Goal: Information Seeking & Learning: Learn about a topic

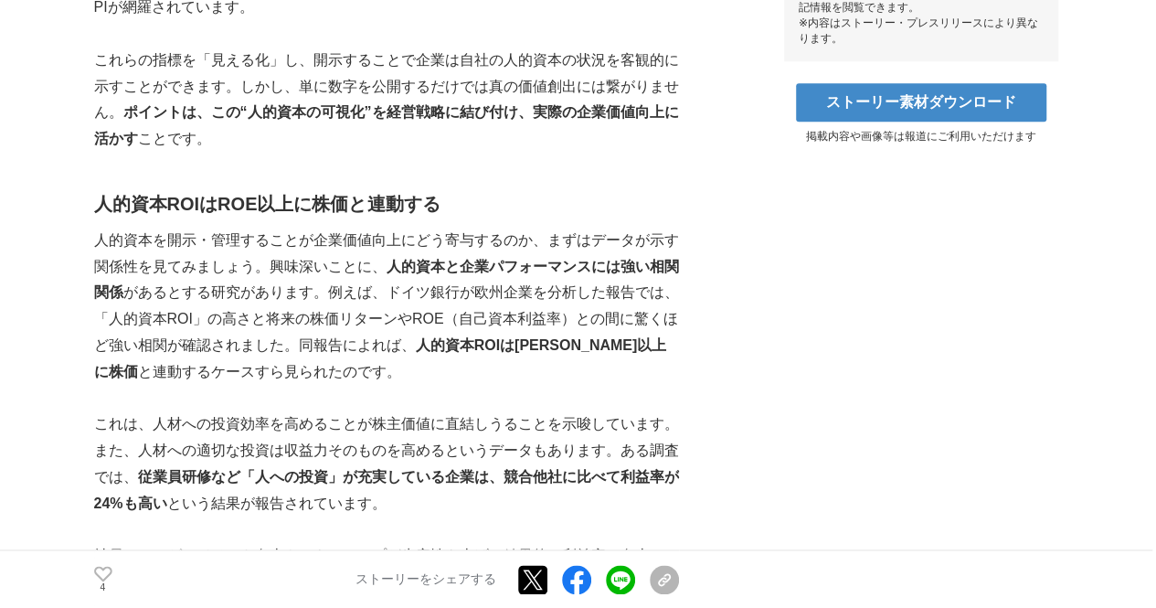
scroll to position [957, 0]
click at [442, 313] on p "人的資本を開示・管理することが企業価値向上にどう寄与するのか、まずはデータが示す関係性を見てみましょう。興味深いことに、 人的資本と企業パフォーマンスには強い…" at bounding box center [386, 306] width 585 height 158
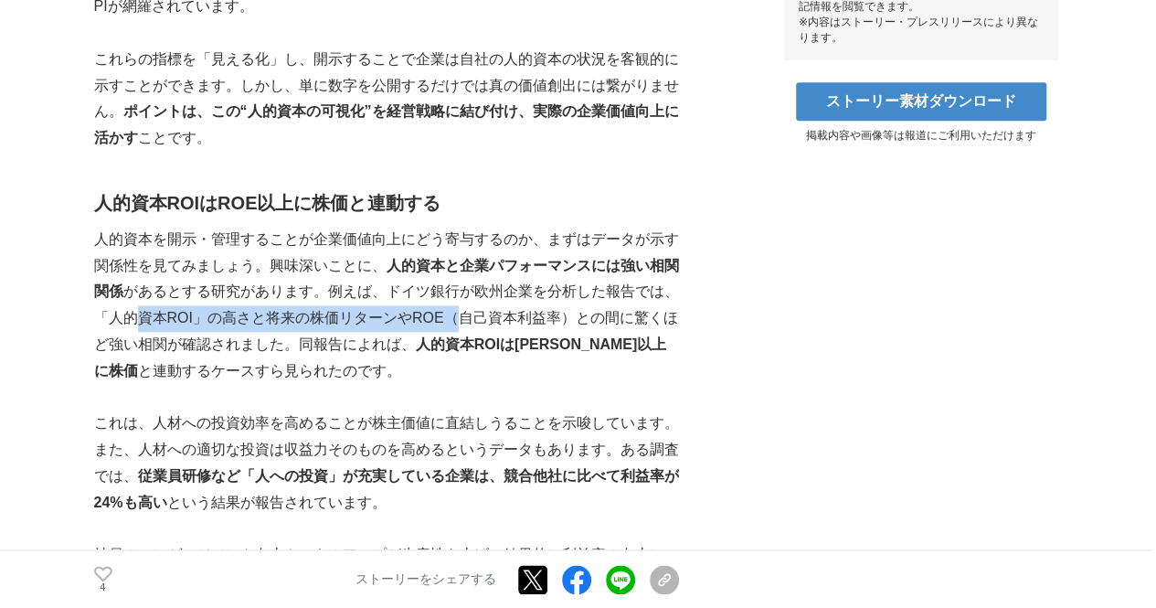
drag, startPoint x: 442, startPoint y: 313, endPoint x: 134, endPoint y: 312, distance: 308.0
click at [134, 312] on p "人的資本を開示・管理することが企業価値向上にどう寄与するのか、まずはデータが示す関係性を見てみましょう。興味深いことに、 人的資本と企業パフォーマンスには強い…" at bounding box center [386, 306] width 585 height 158
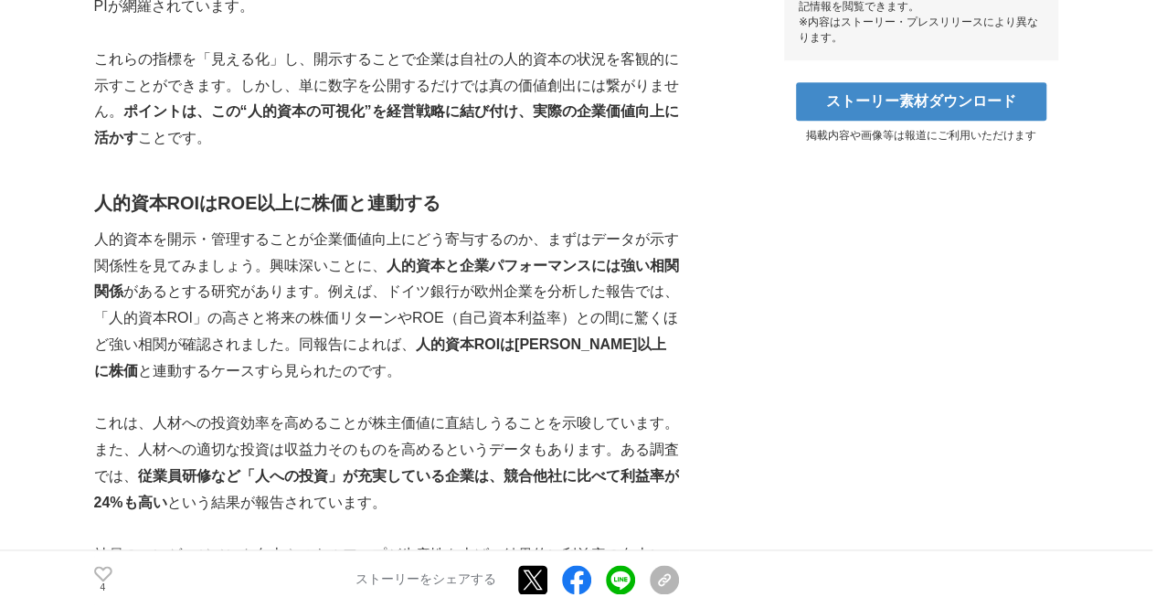
click at [115, 313] on p "人的資本を開示・管理することが企業価値向上にどう寄与するのか、まずはデータが示す関係性を見てみましょう。興味深いことに、 人的資本と企業パフォーマンスには強い…" at bounding box center [386, 306] width 585 height 158
click at [110, 319] on p "人的資本を開示・管理することが企業価値向上にどう寄与するのか、まずはデータが示す関係性を見てみましょう。興味深いことに、 人的資本と企業パフォーマンスには強い…" at bounding box center [386, 306] width 585 height 158
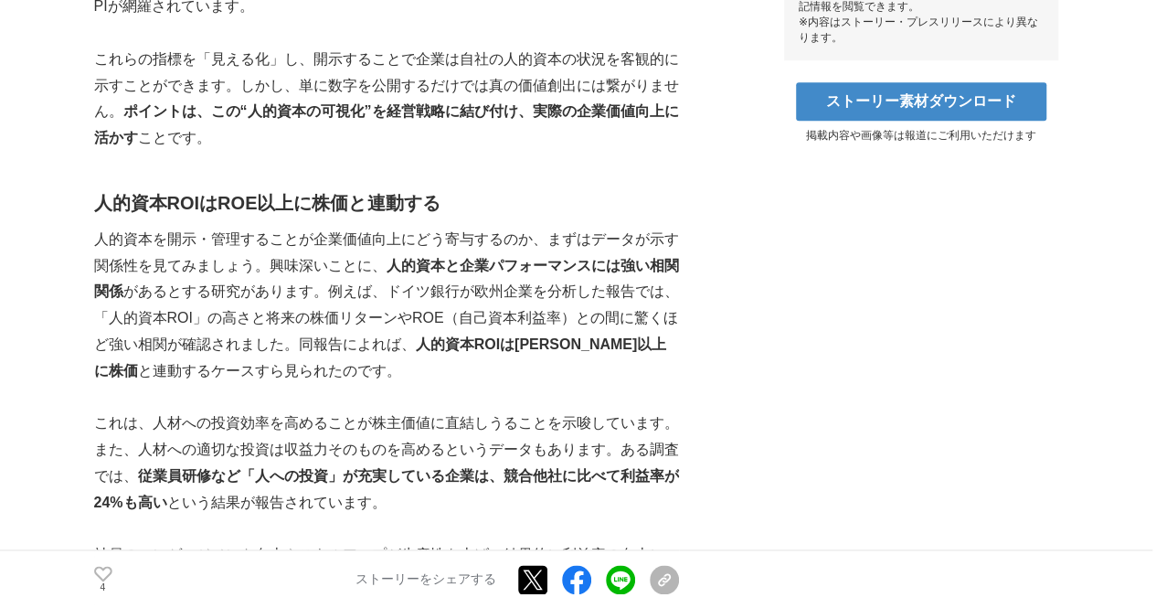
click at [110, 319] on p "人的資本を開示・管理することが企業価値向上にどう寄与するのか、まずはデータが示す関係性を見てみましょう。興味深いことに、 人的資本と企業パフォーマンスには強い…" at bounding box center [386, 306] width 585 height 158
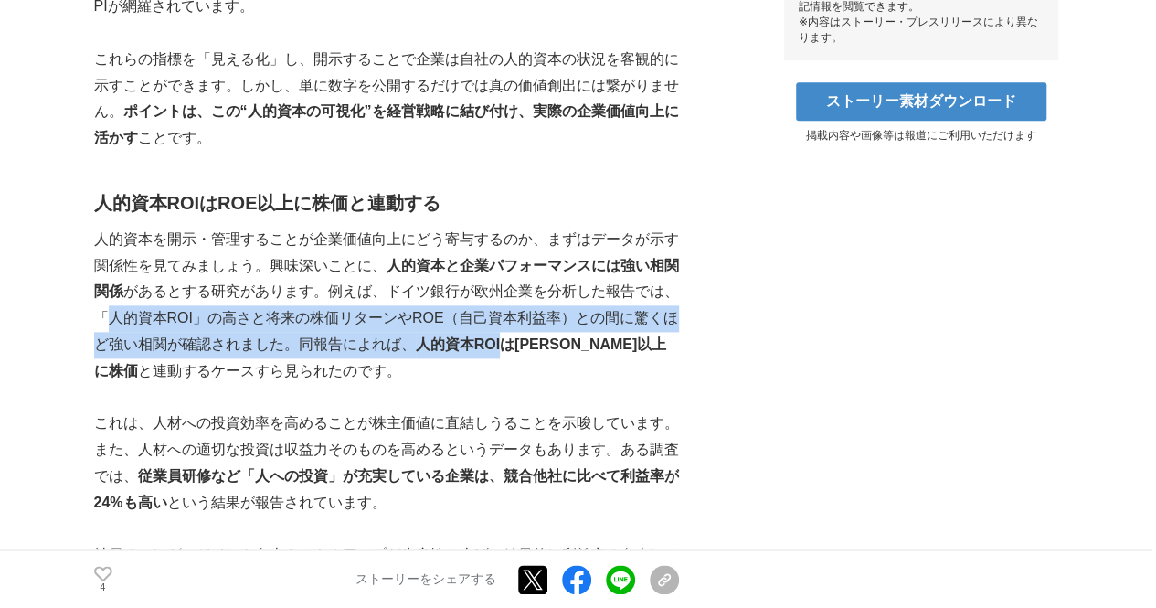
drag, startPoint x: 110, startPoint y: 319, endPoint x: 477, endPoint y: 333, distance: 367.7
click at [477, 333] on p "人的資本を開示・管理することが企業価値向上にどう寄与するのか、まずはデータが示す関係性を見てみましょう。興味深いことに、 人的資本と企業パフォーマンスには強い…" at bounding box center [386, 306] width 585 height 158
click at [452, 313] on p "人的資本を開示・管理することが企業価値向上にどう寄与するのか、まずはデータが示す関係性を見てみましょう。興味深いことに、 人的資本と企業パフォーマンスには強い…" at bounding box center [386, 306] width 585 height 158
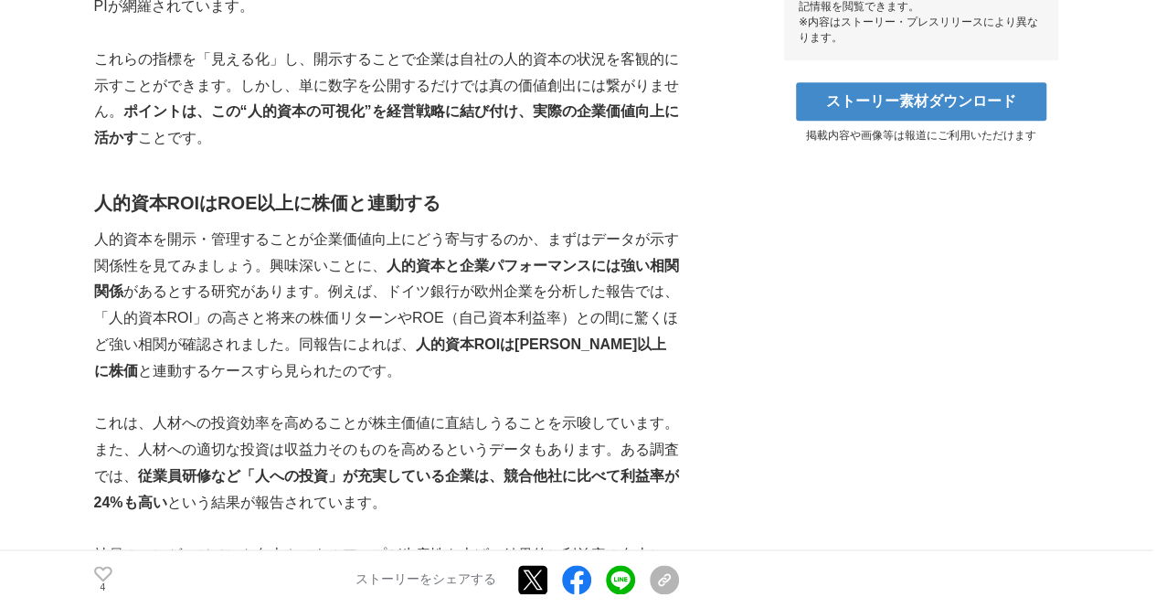
click at [421, 347] on strong "人的資本ROIは[PERSON_NAME]以上に株価" at bounding box center [380, 357] width 573 height 42
drag, startPoint x: 421, startPoint y: 347, endPoint x: 548, endPoint y: 343, distance: 127.1
click at [548, 343] on strong "人的資本ROIは[PERSON_NAME]以上に株価" at bounding box center [380, 357] width 573 height 42
click at [590, 342] on strong "人的資本ROIは[PERSON_NAME]以上に株価" at bounding box center [380, 357] width 573 height 42
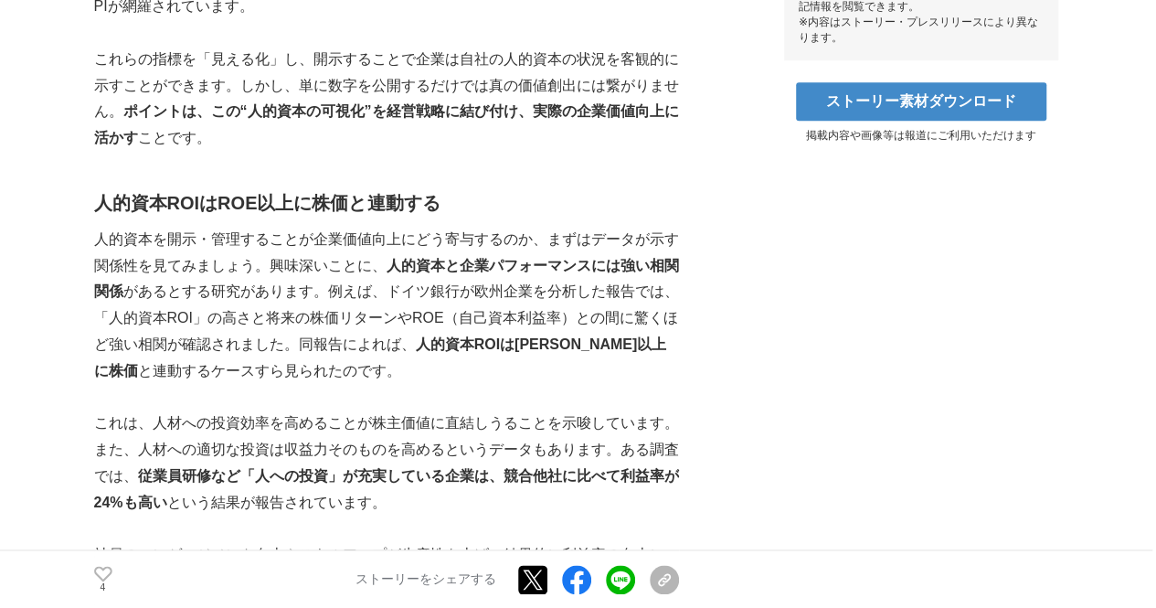
click at [532, 361] on p "人的資本を開示・管理することが企業価値向上にどう寄与するのか、まずはデータが示す関係性を見てみましょう。興味深いことに、 人的資本と企業パフォーマンスには強い…" at bounding box center [386, 306] width 585 height 158
drag, startPoint x: 419, startPoint y: 343, endPoint x: 616, endPoint y: 335, distance: 197.6
click at [616, 336] on strong "人的資本ROIは[PERSON_NAME]以上に株価" at bounding box center [380, 357] width 573 height 42
click at [492, 420] on p "これは、人材への投資効率を高めることが株主価値に直結しうることを示唆しています。" at bounding box center [386, 423] width 585 height 27
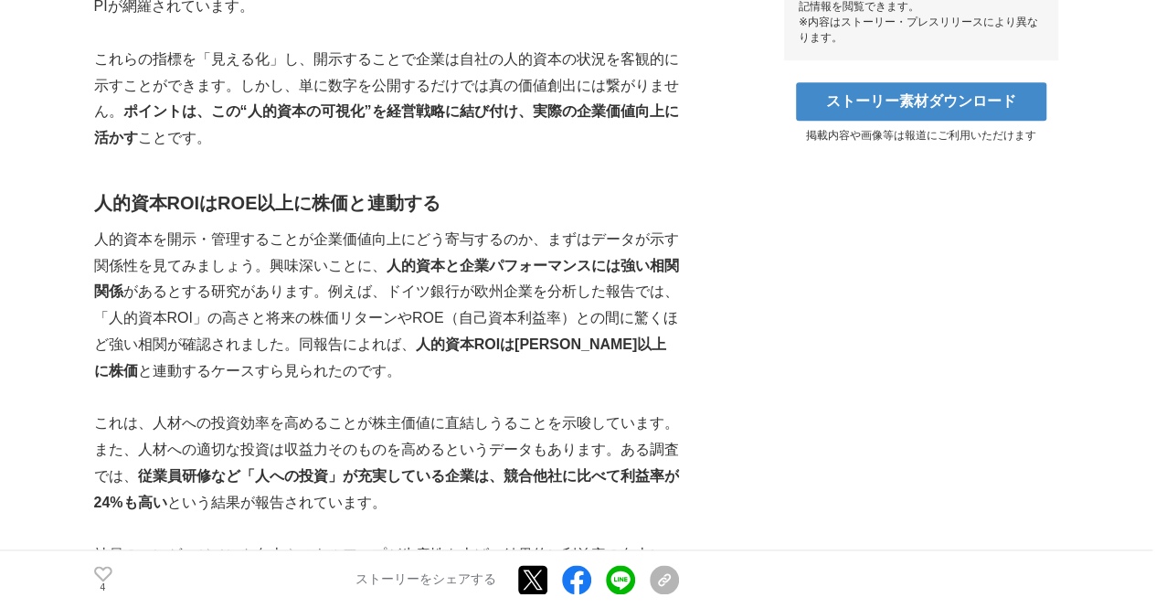
click at [419, 350] on strong "人的資本ROIは[PERSON_NAME]以上に株価" at bounding box center [380, 357] width 573 height 42
drag, startPoint x: 419, startPoint y: 350, endPoint x: 593, endPoint y: 339, distance: 174.9
click at [593, 339] on strong "人的資本ROIは[PERSON_NAME]以上に株価" at bounding box center [380, 357] width 573 height 42
copy strong "人的資本ROIは[PERSON_NAME]以上に株価"
